Goal: Transaction & Acquisition: Purchase product/service

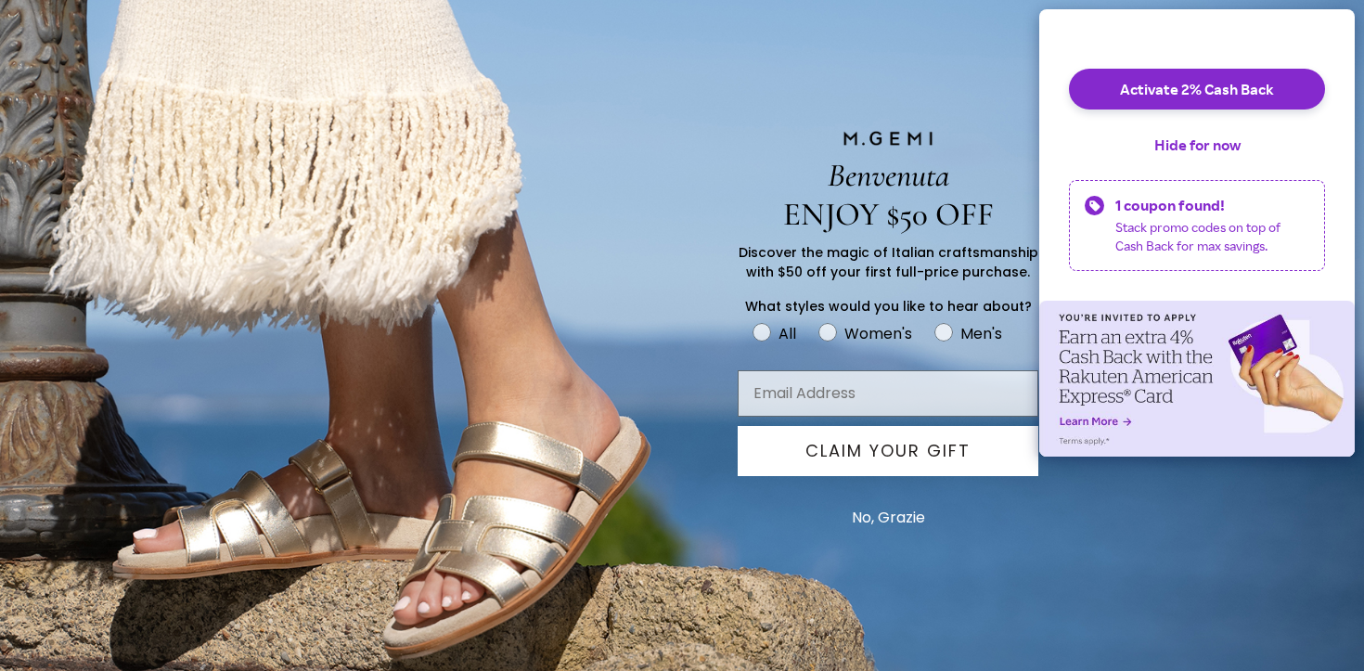
click at [909, 519] on button "No, Grazie" at bounding box center [889, 518] width 92 height 46
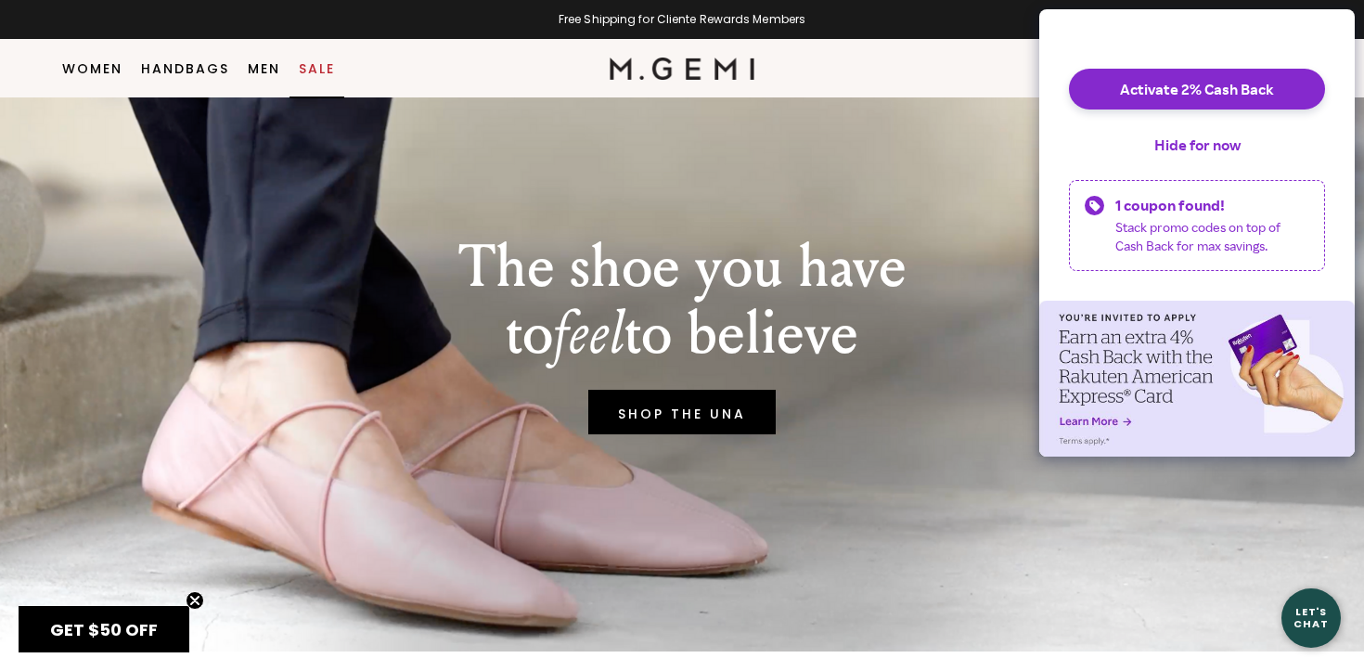
click at [334, 69] on link "Sale" at bounding box center [317, 68] width 36 height 15
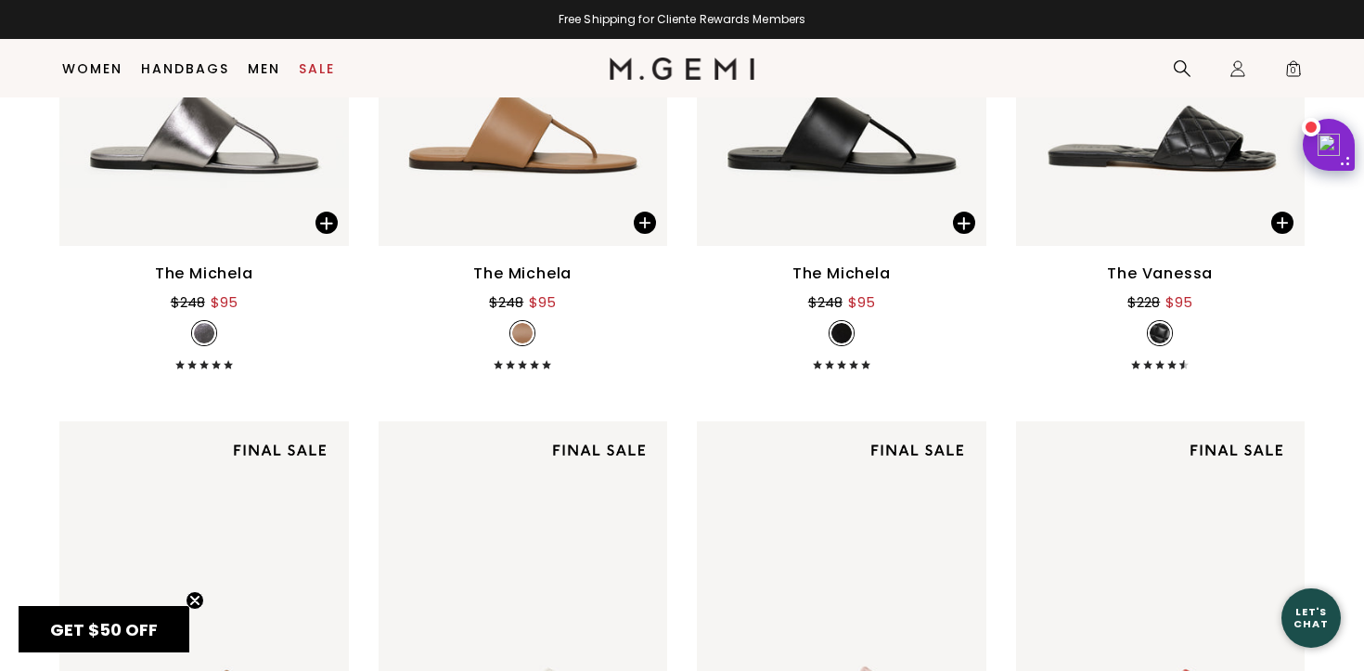
scroll to position [4647, 0]
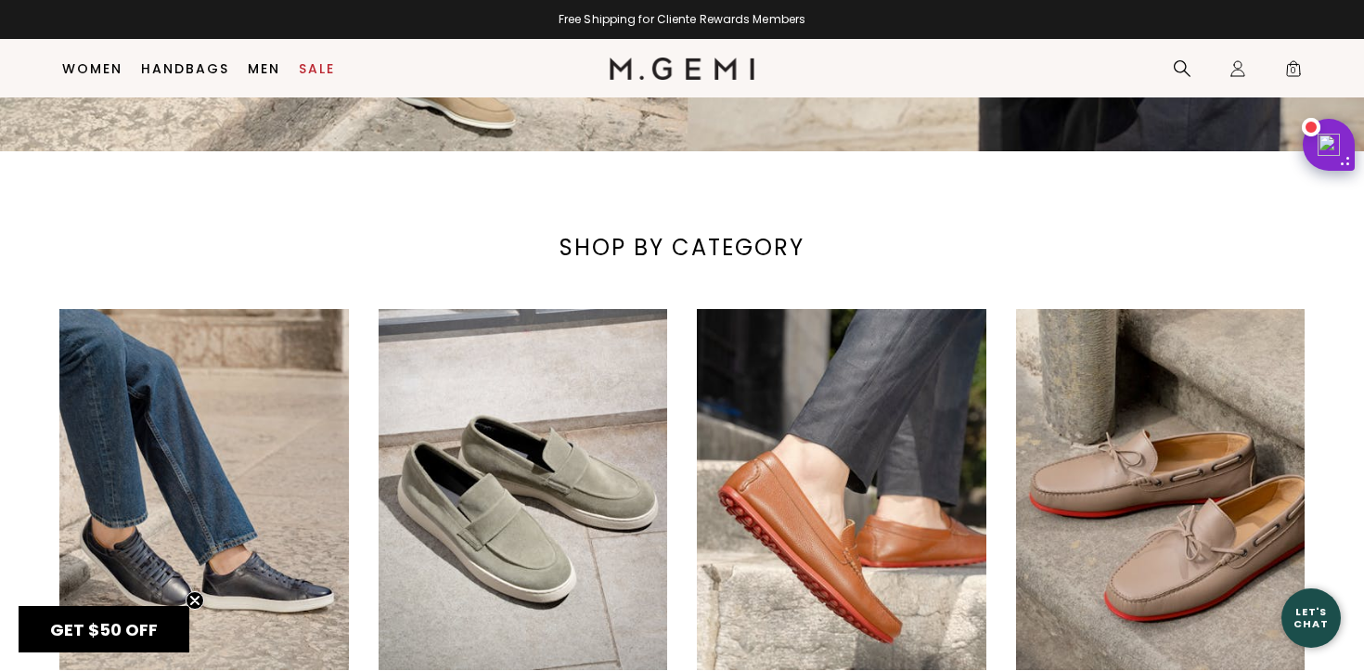
scroll to position [973, 0]
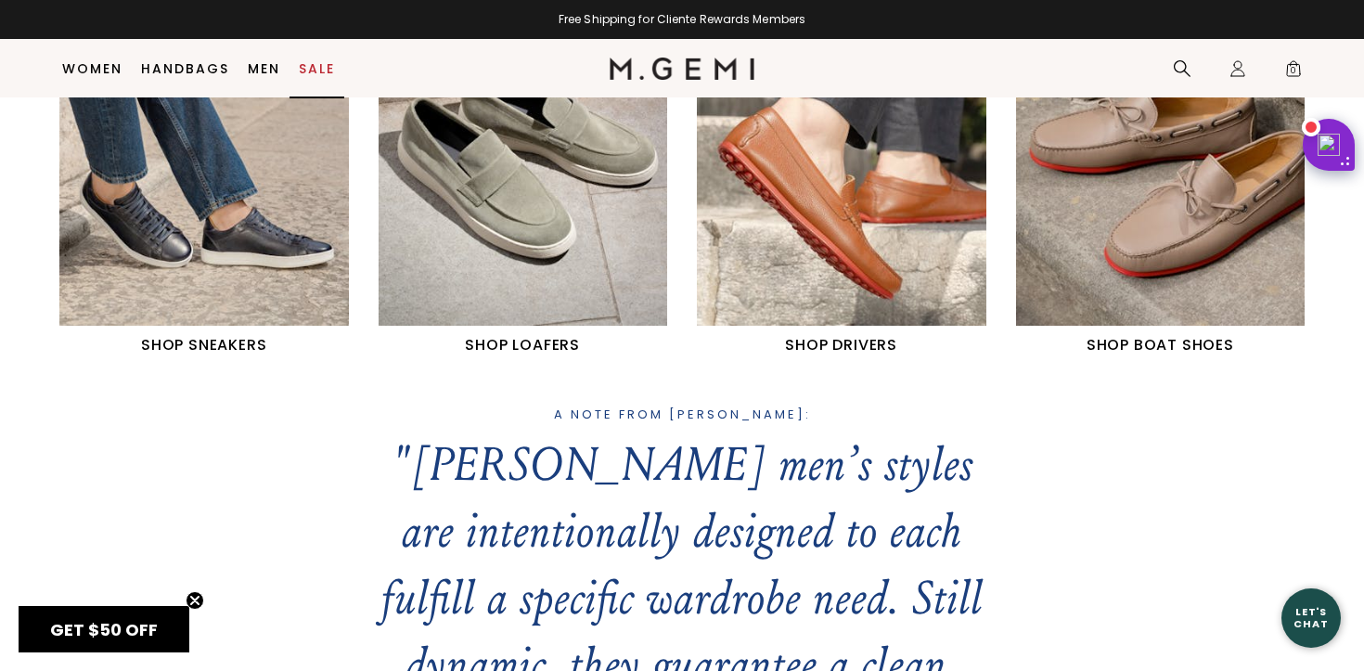
click at [325, 64] on link "Sale" at bounding box center [317, 68] width 36 height 15
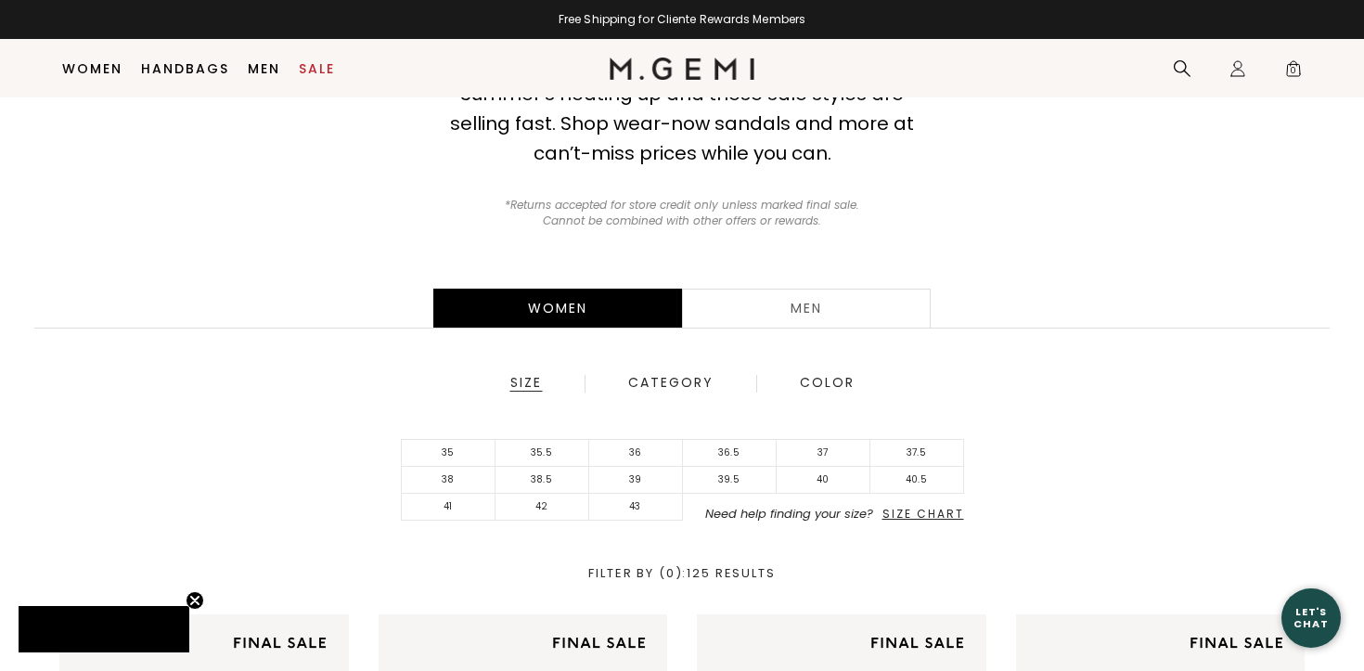
click at [816, 301] on div "Men" at bounding box center [806, 308] width 249 height 39
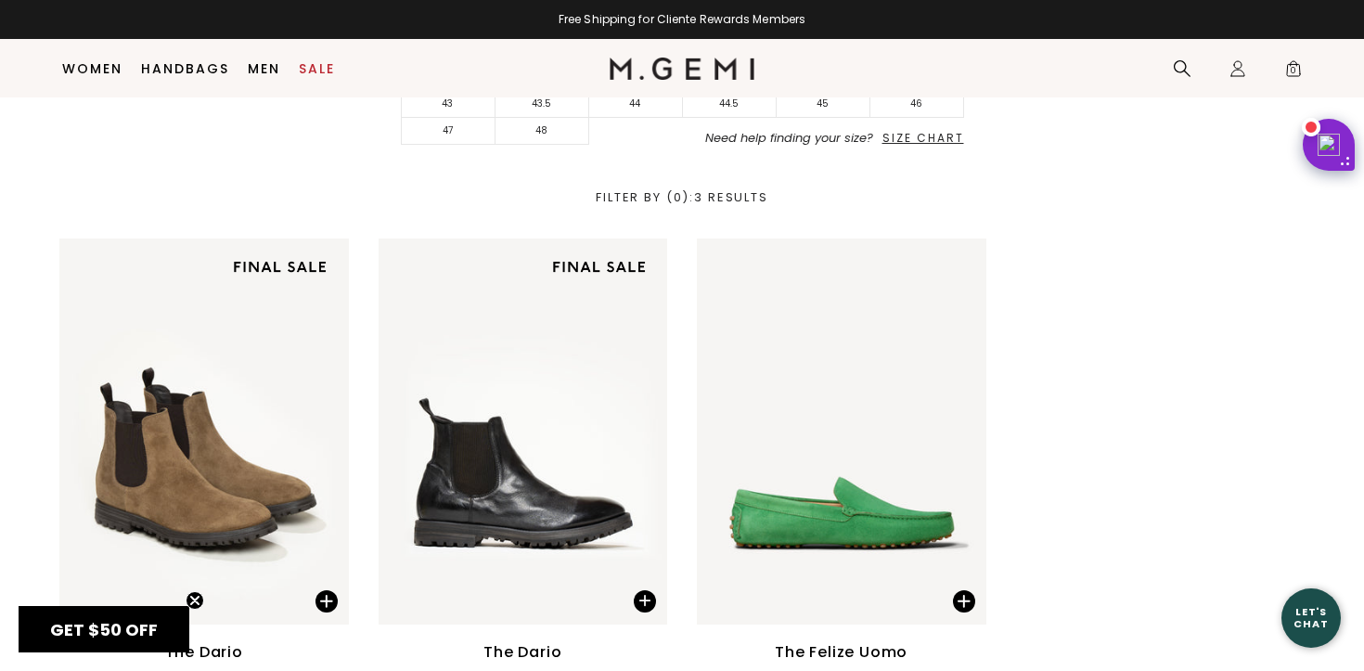
scroll to position [391, 0]
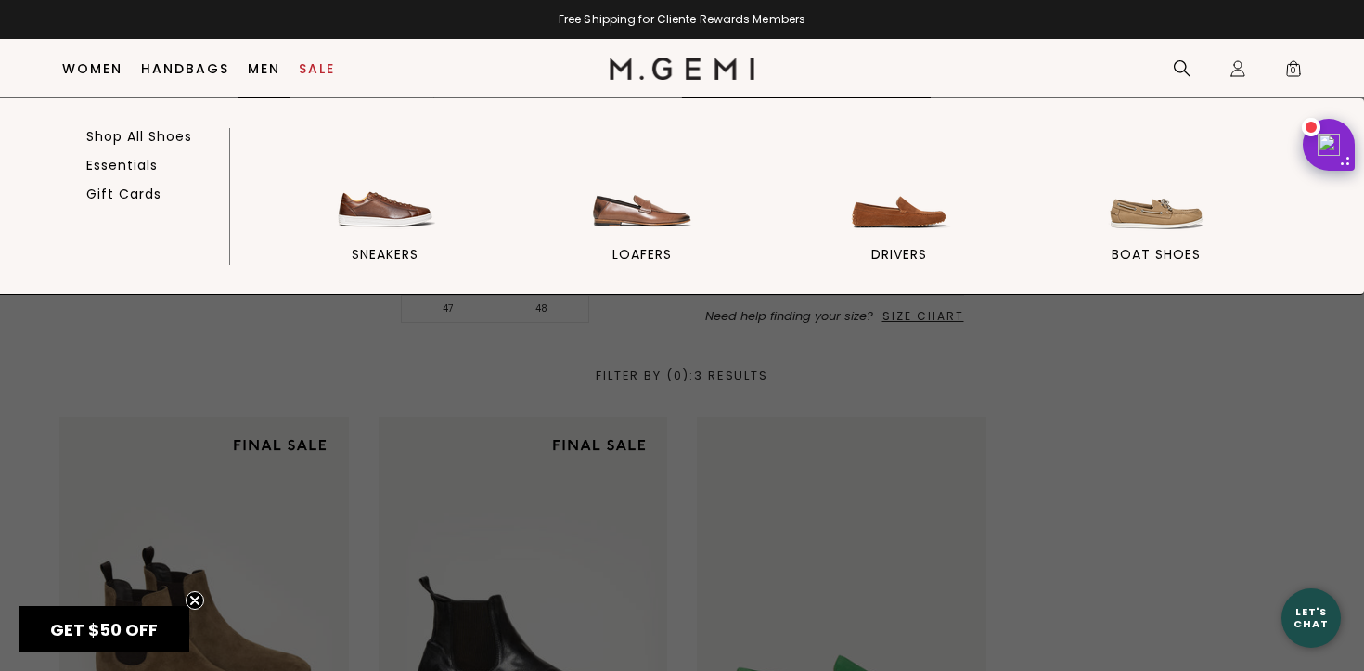
click at [270, 69] on link "Men" at bounding box center [264, 68] width 32 height 15
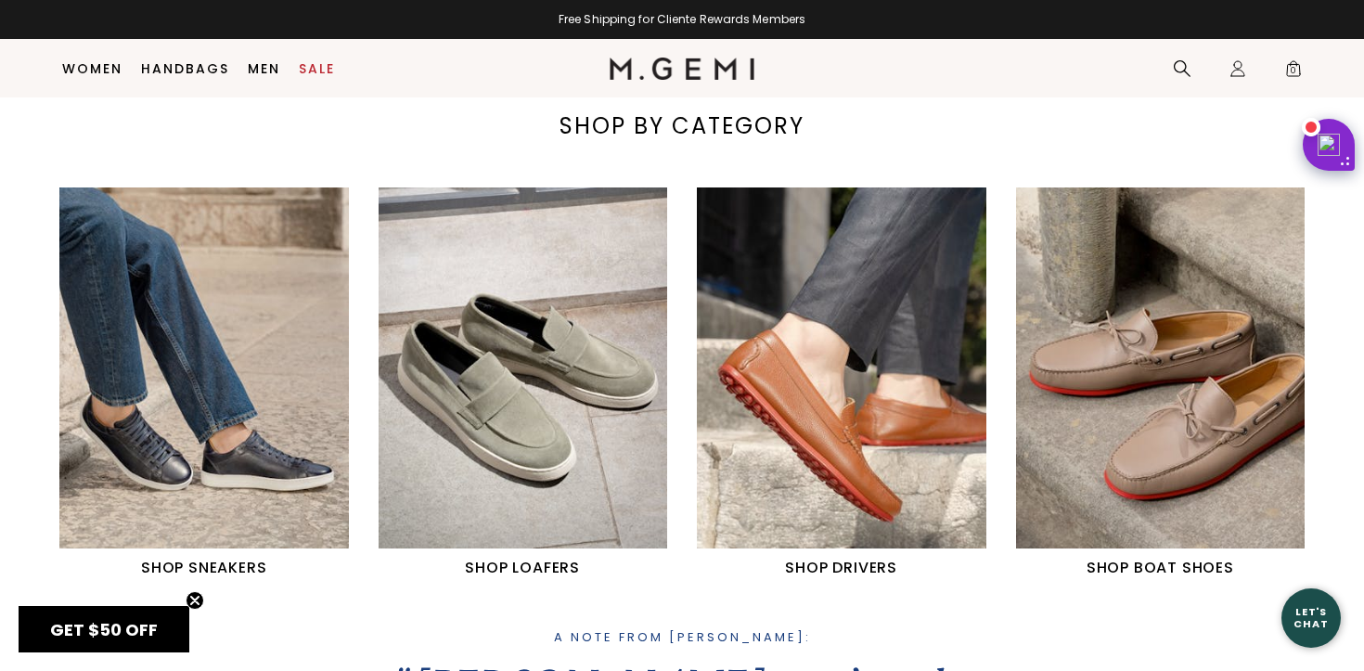
scroll to position [726, 0]
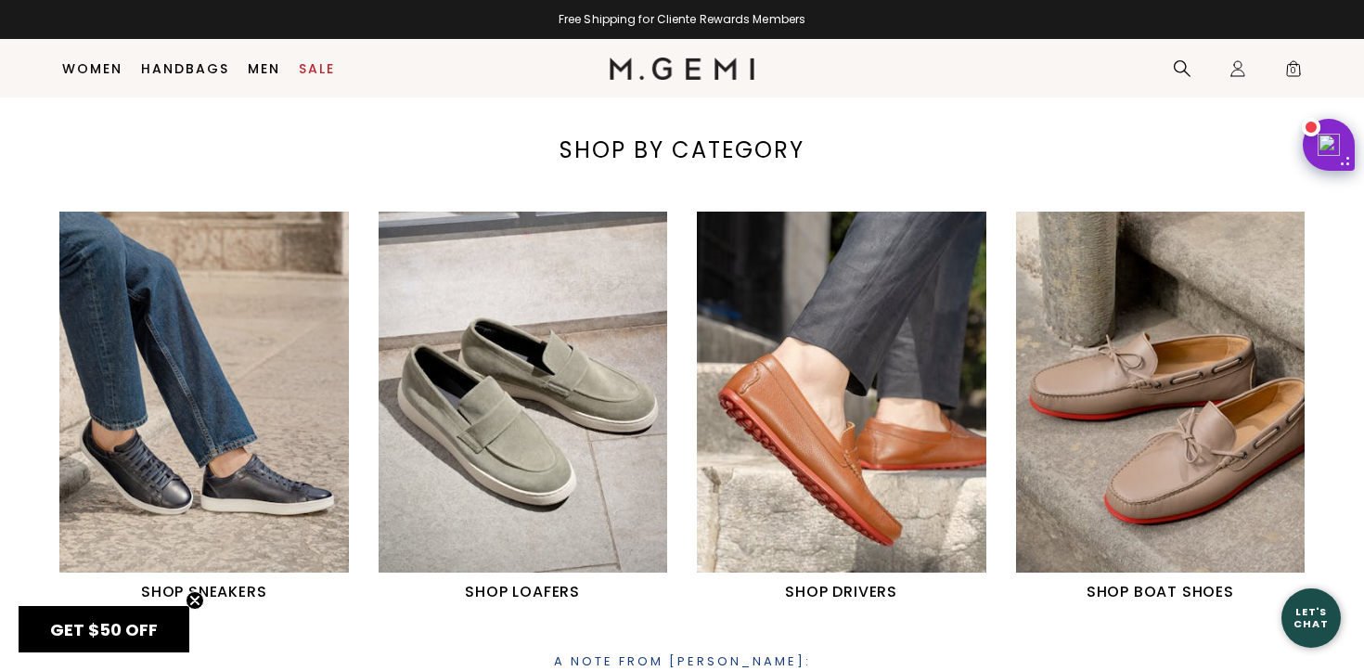
click at [488, 585] on h1 "SHOP LOAFERS" at bounding box center [524, 592] width 290 height 22
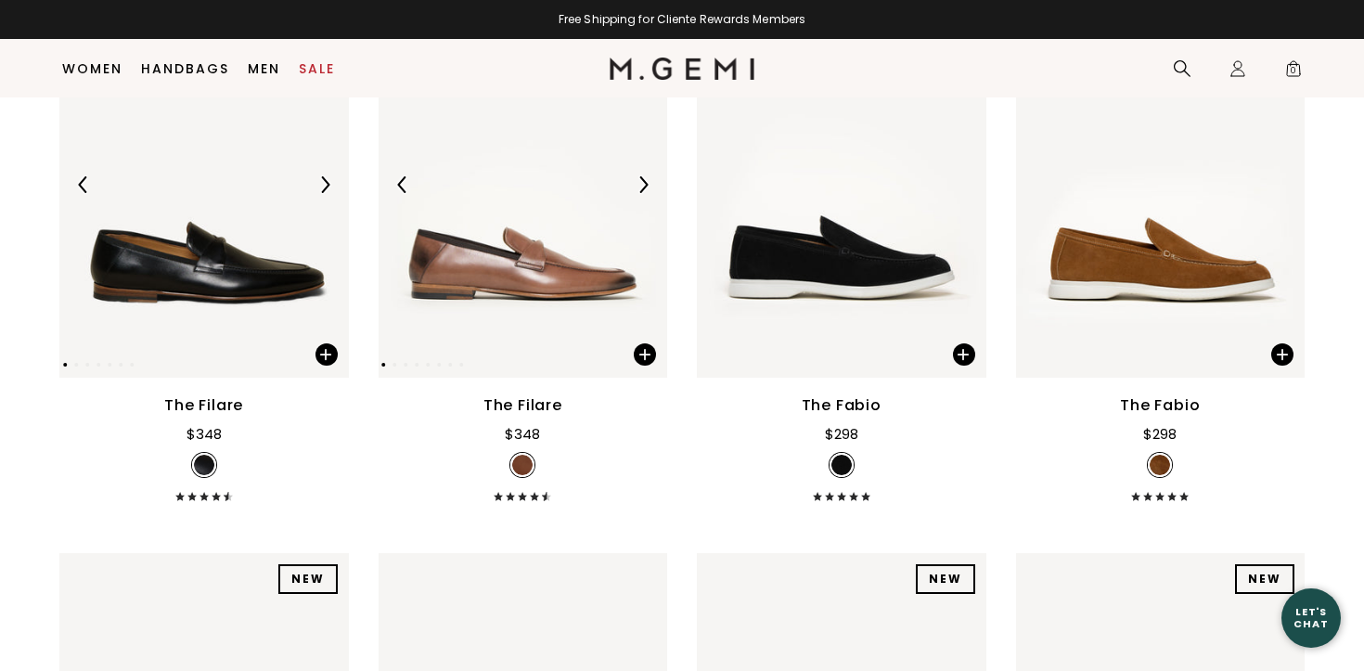
scroll to position [290, 0]
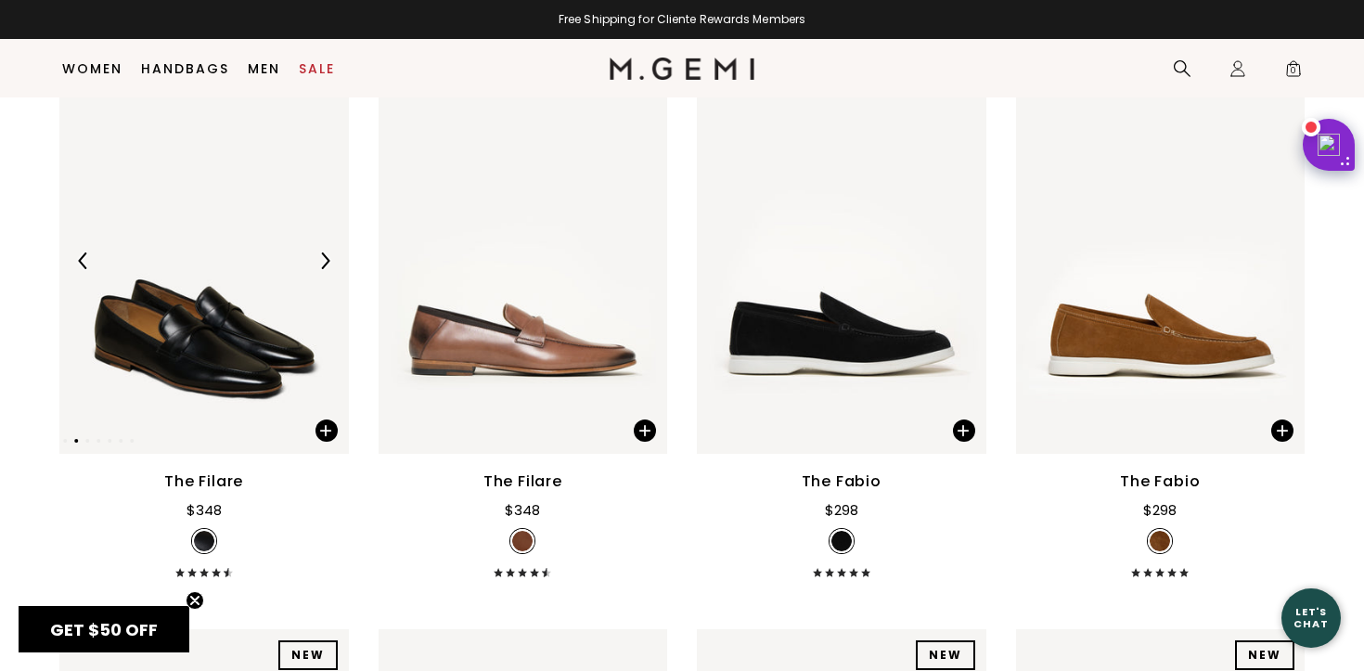
click at [324, 263] on img at bounding box center [324, 260] width 17 height 17
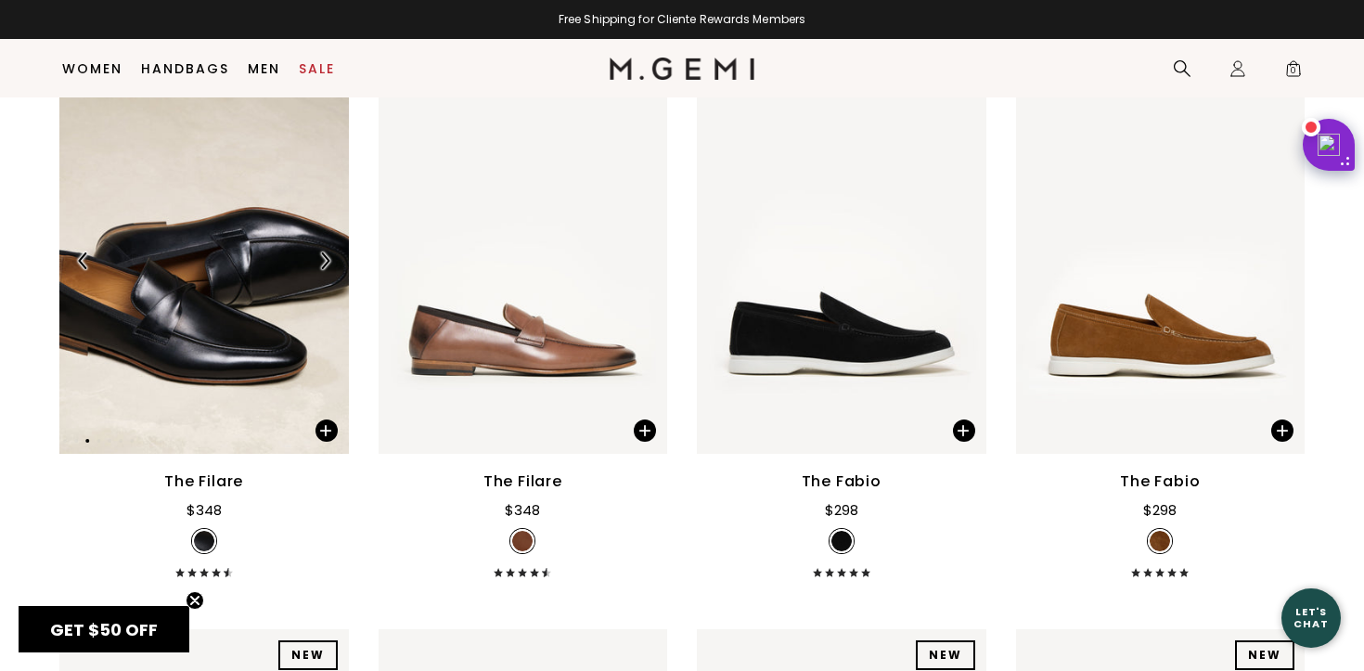
click at [324, 263] on img at bounding box center [324, 260] width 17 height 17
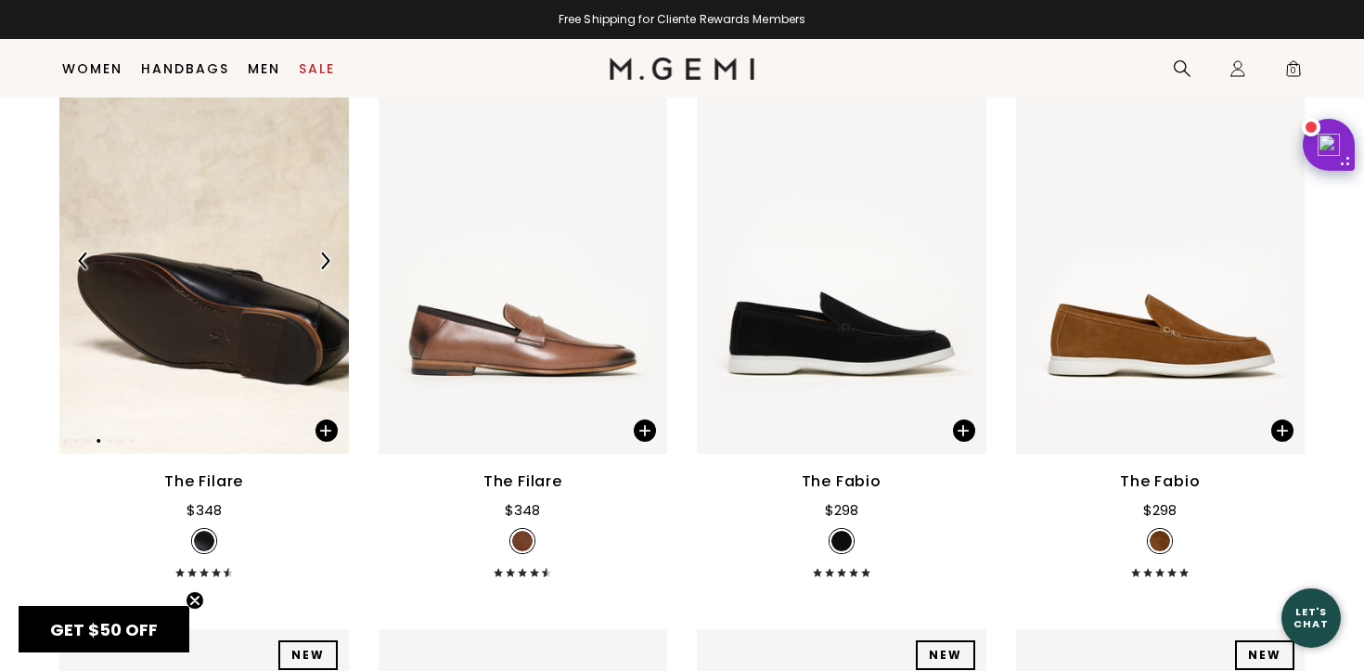
click at [324, 263] on img at bounding box center [324, 260] width 17 height 17
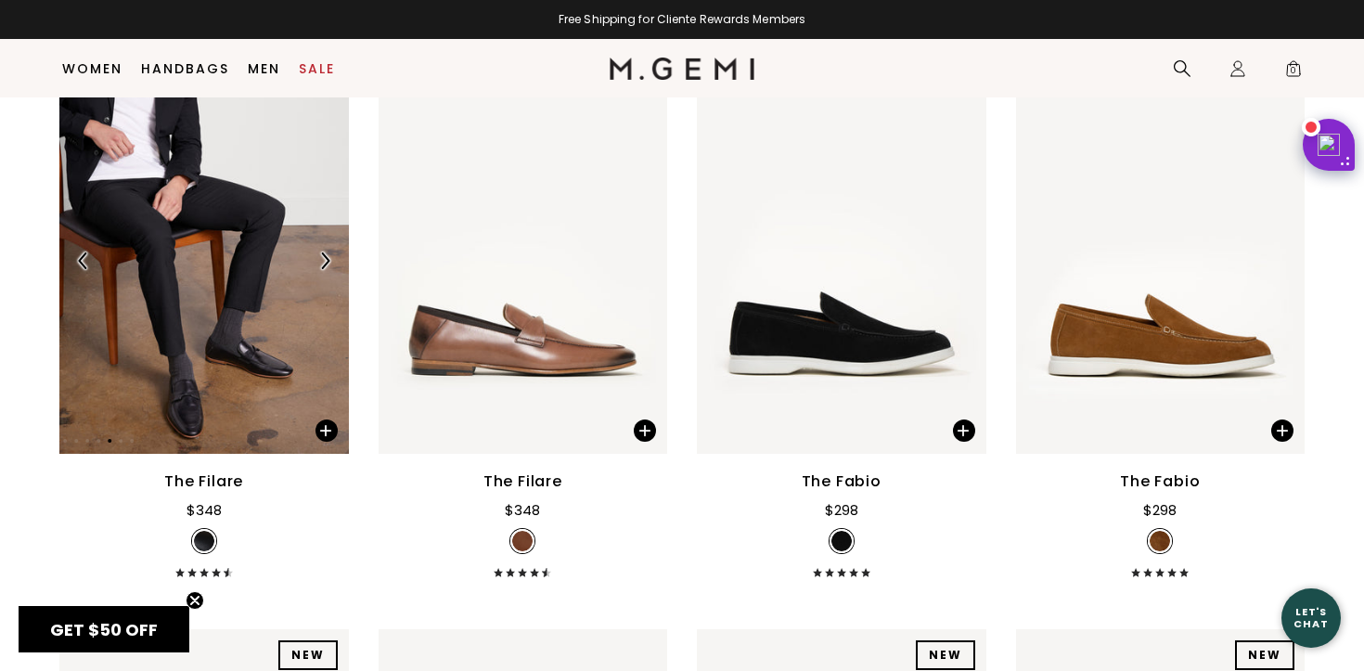
click at [324, 263] on img at bounding box center [324, 260] width 17 height 17
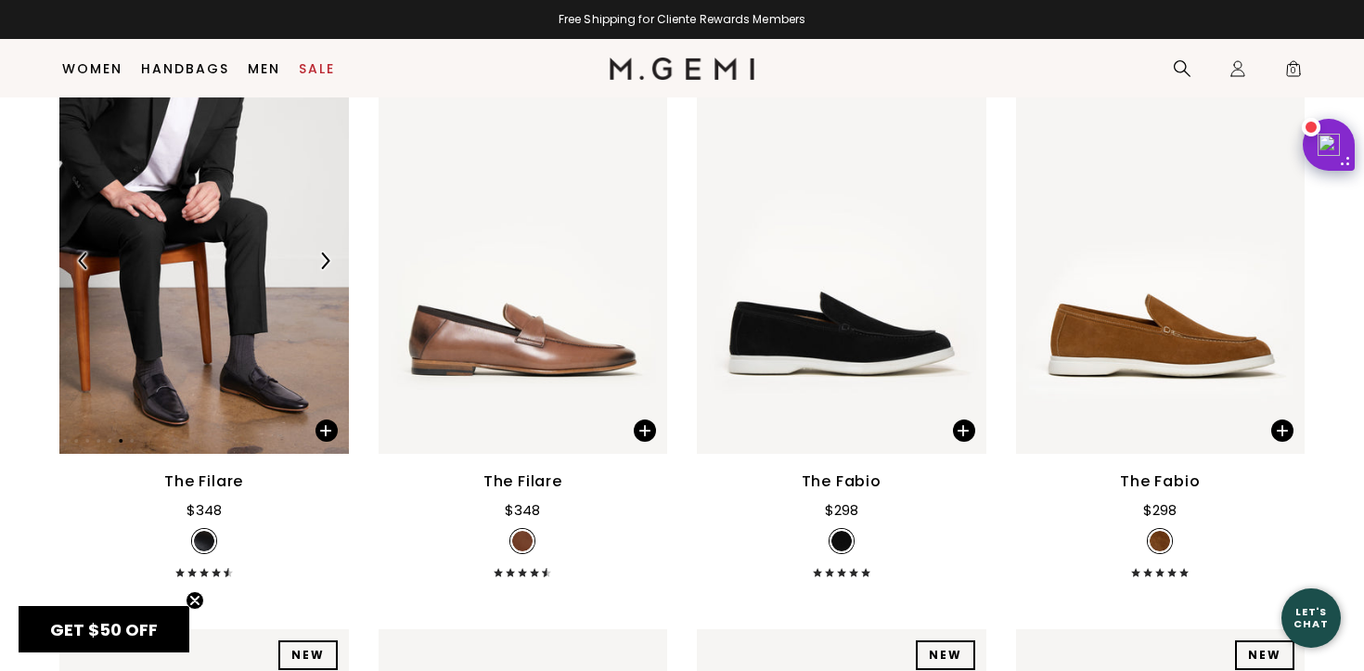
click at [324, 263] on img at bounding box center [324, 260] width 17 height 17
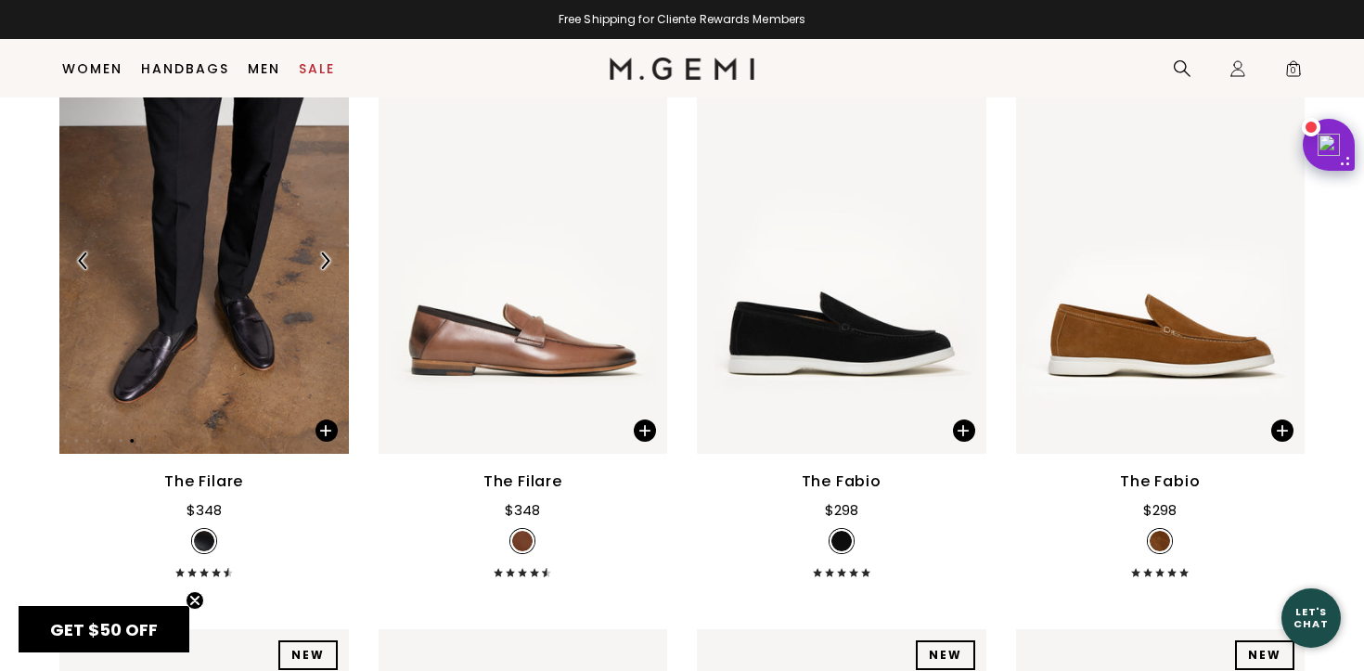
click at [324, 263] on img at bounding box center [324, 260] width 17 height 17
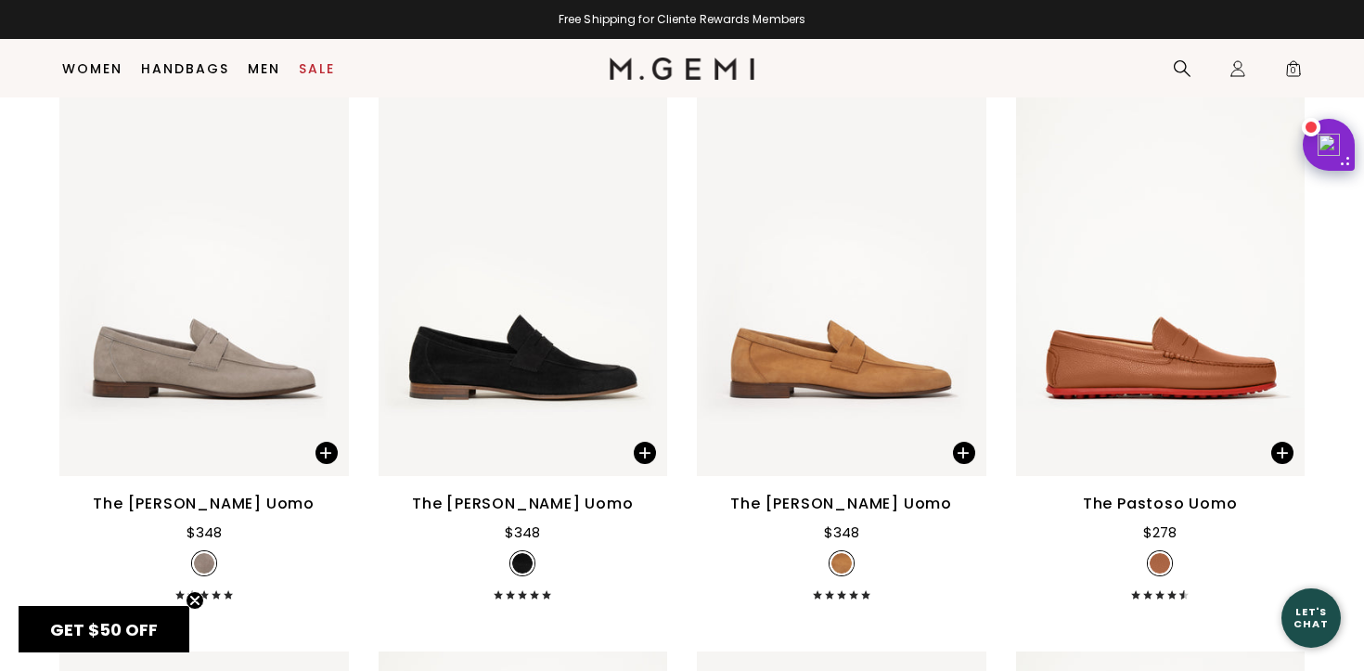
scroll to position [2047, 0]
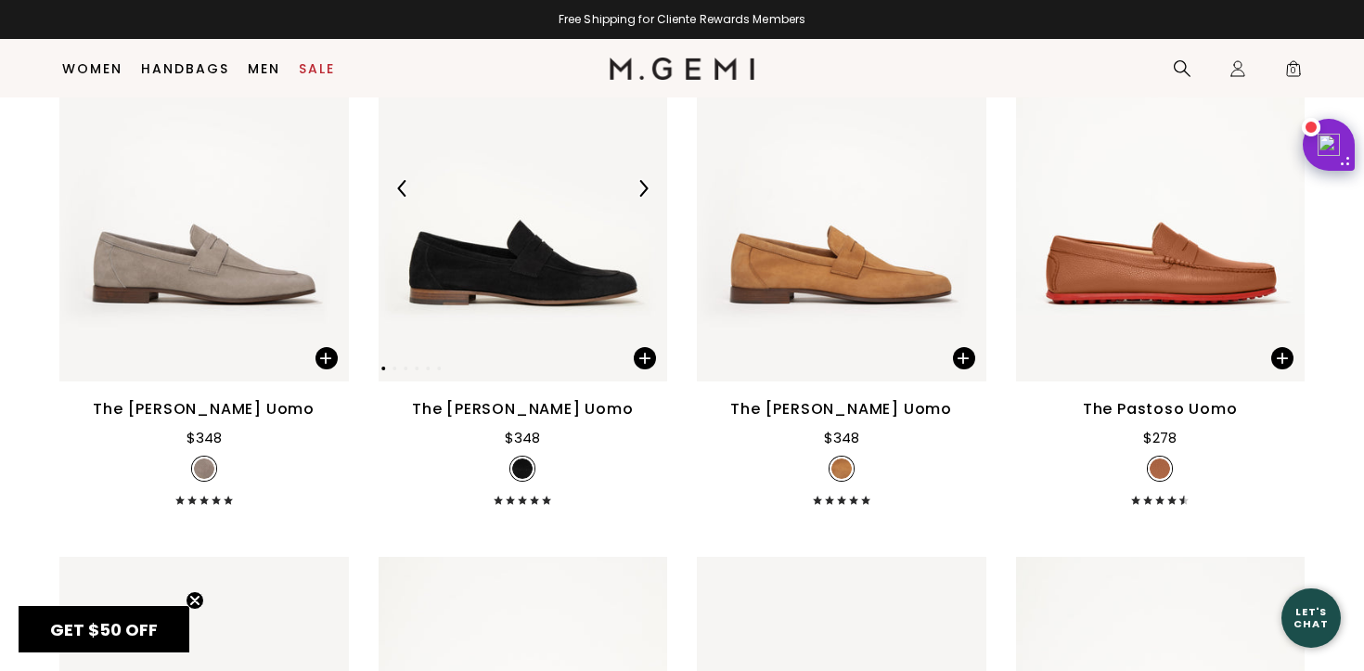
click at [644, 193] on img at bounding box center [643, 188] width 17 height 17
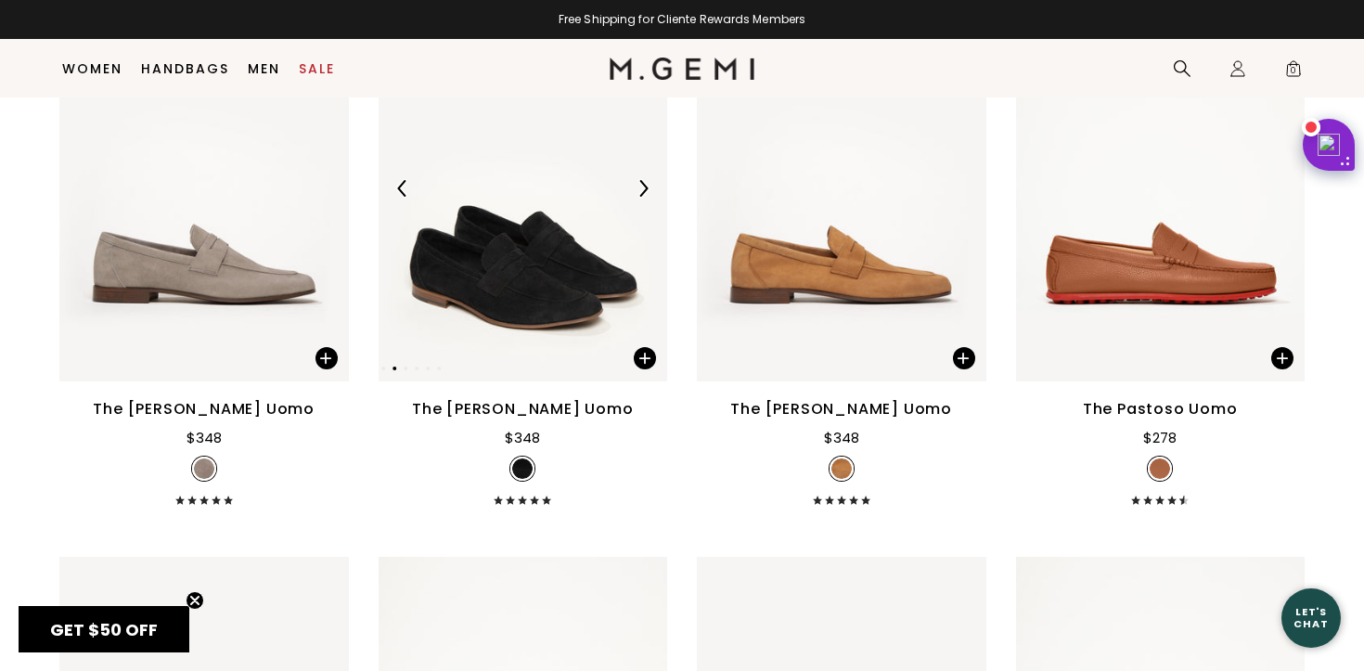
click at [644, 193] on img at bounding box center [643, 188] width 17 height 17
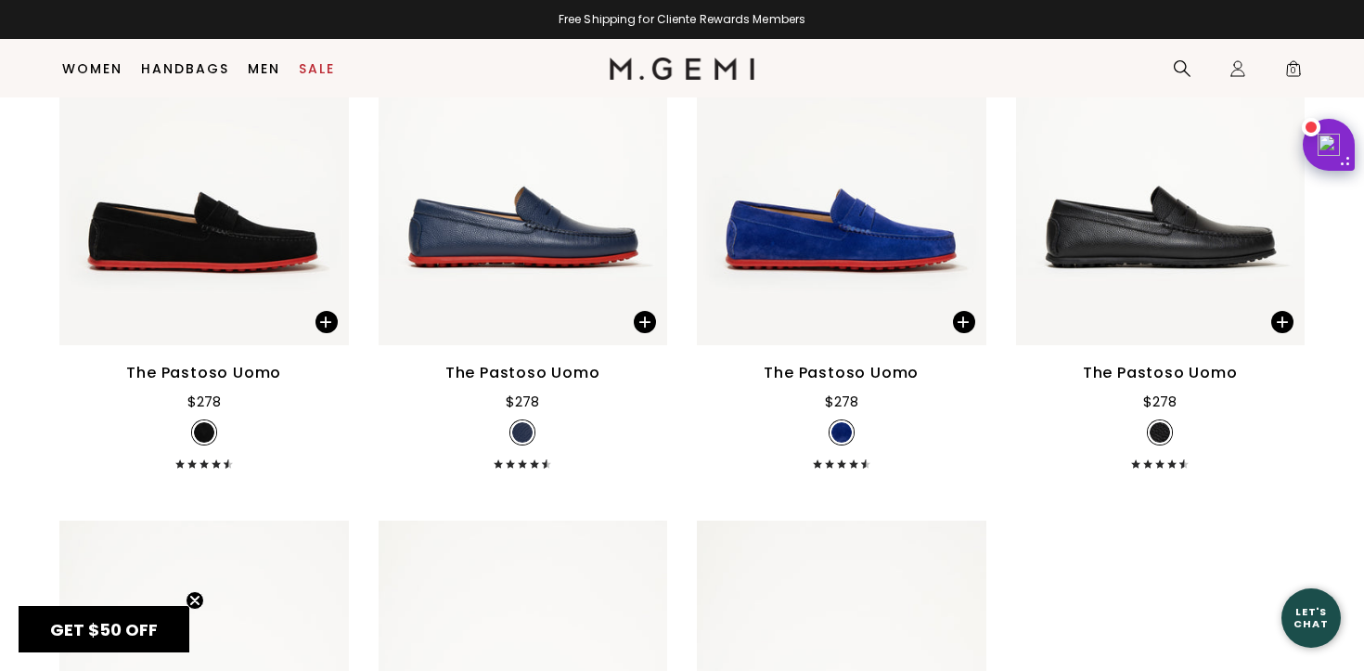
scroll to position [3080, 0]
